Goal: Information Seeking & Learning: Understand process/instructions

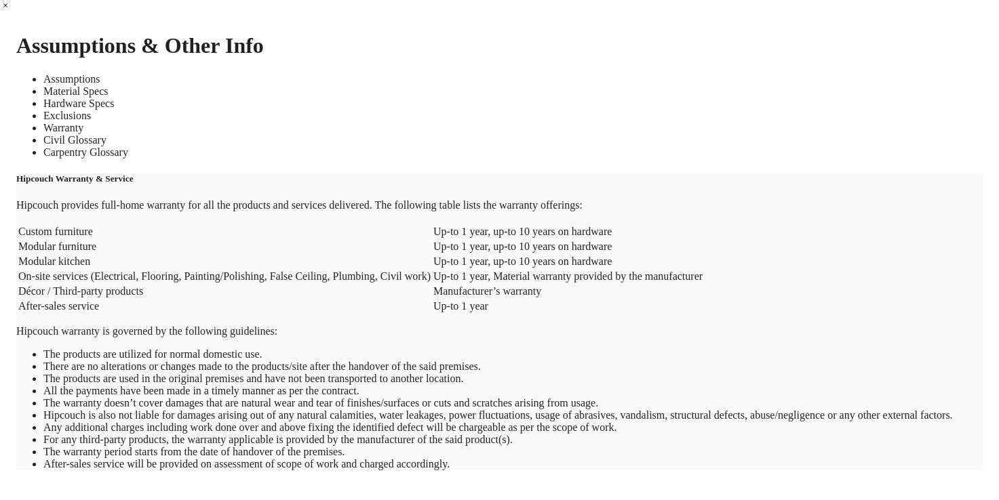
click at [100, 73] on link "Assumptions" at bounding box center [71, 79] width 57 height 12
click at [109, 85] on link "Material Specs" at bounding box center [75, 91] width 65 height 12
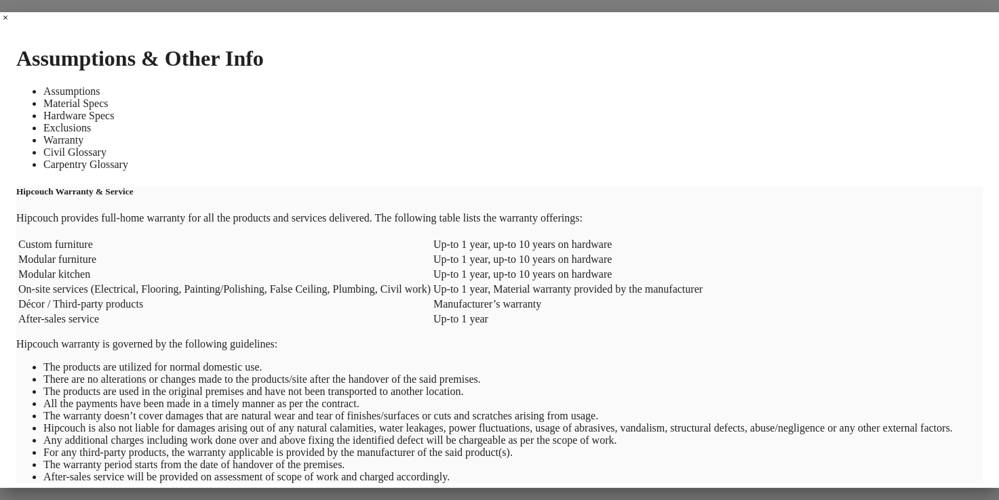
click at [396, 85] on div "Assumptions Material Specs Hardware Specs Exclusions Warranty Civil Glossary Ca…" at bounding box center [499, 283] width 966 height 397
drag, startPoint x: 458, startPoint y: 85, endPoint x: 578, endPoint y: 78, distance: 119.6
click at [578, 85] on ul "Assumptions Material Specs Hardware Specs Exclusions Warranty Civil Glossary Ca…" at bounding box center [499, 127] width 966 height 85
click at [106, 146] on link "Civil Glossary" at bounding box center [74, 152] width 63 height 12
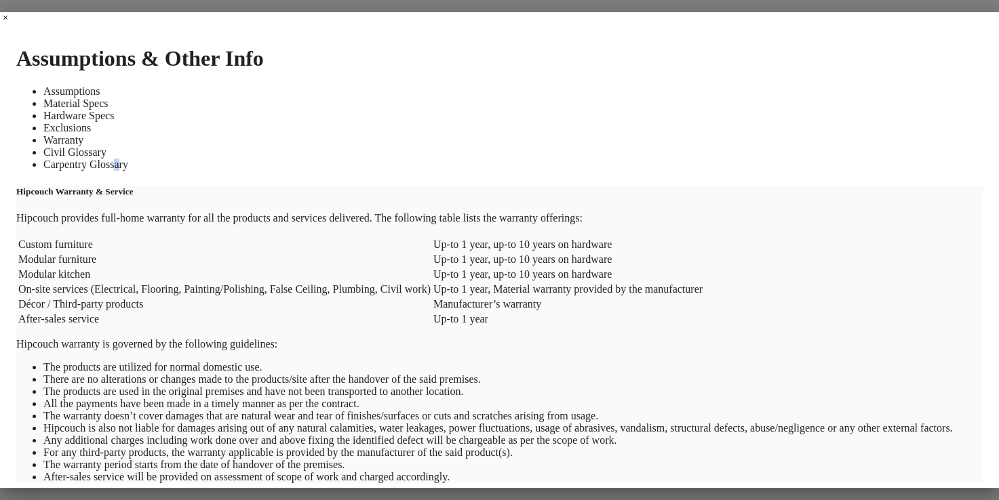
drag, startPoint x: 578, startPoint y: 78, endPoint x: 722, endPoint y: 75, distance: 143.8
click at [722, 85] on div "Assumptions Material Specs Hardware Specs Exclusions Warranty Civil Glossary Ca…" at bounding box center [499, 283] width 966 height 397
